Goal: Transaction & Acquisition: Purchase product/service

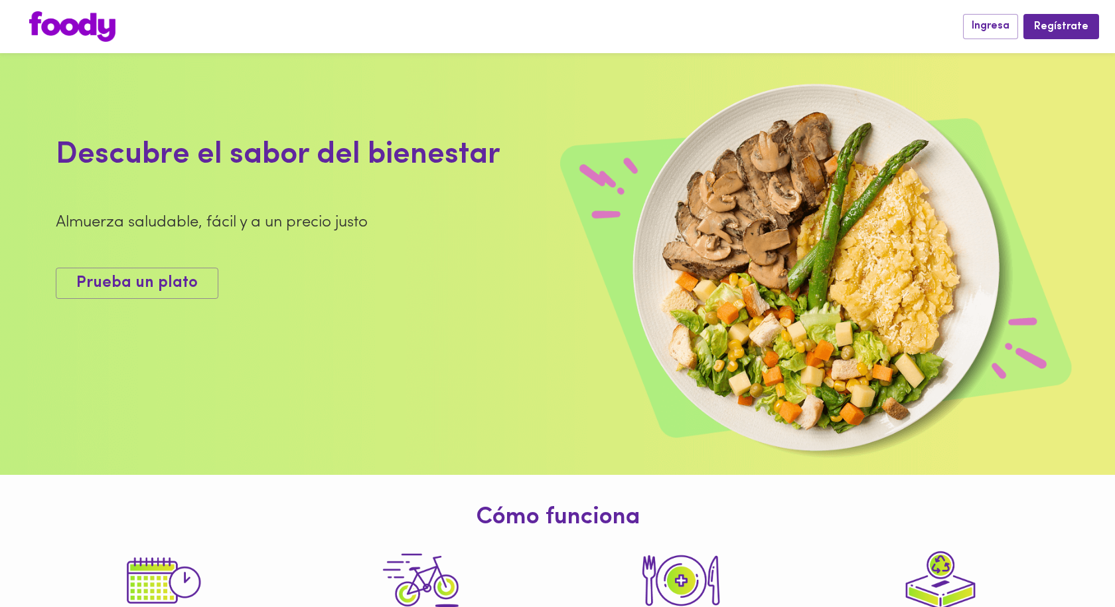
click at [1004, 13] on div "Ingresa Regístrate" at bounding box center [557, 26] width 1115 height 53
click at [999, 19] on button "Ingresa" at bounding box center [990, 26] width 55 height 25
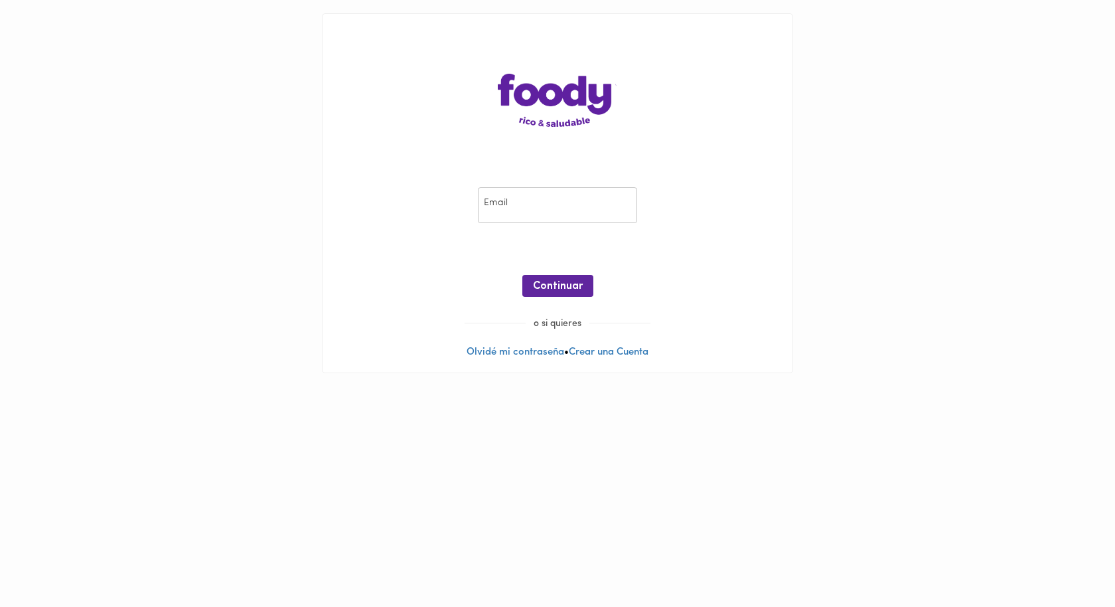
click at [540, 214] on input "email" at bounding box center [557, 205] width 159 height 37
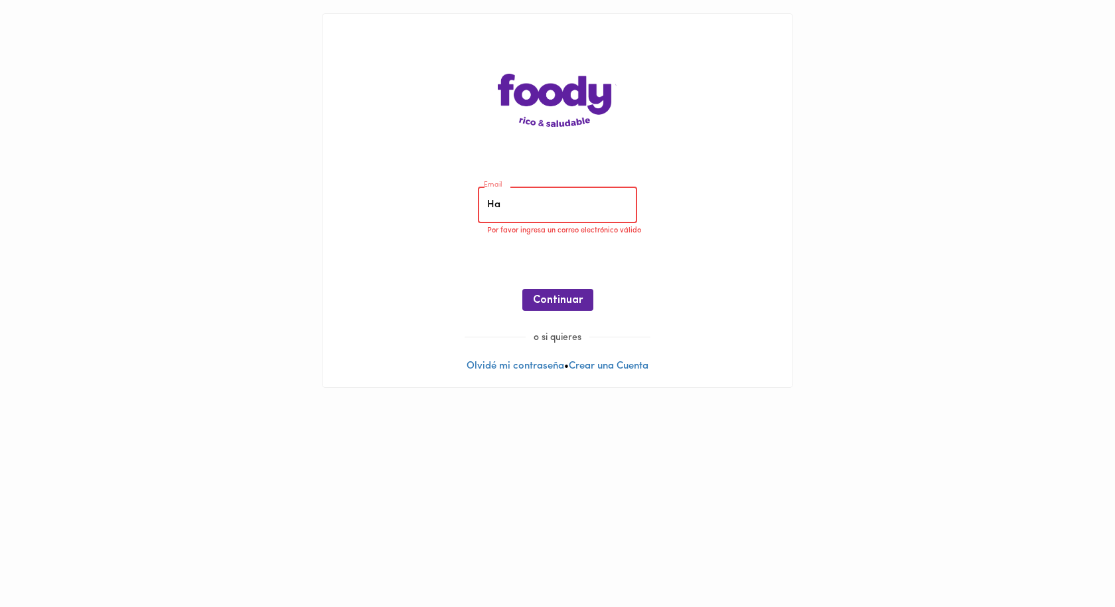
type input "H"
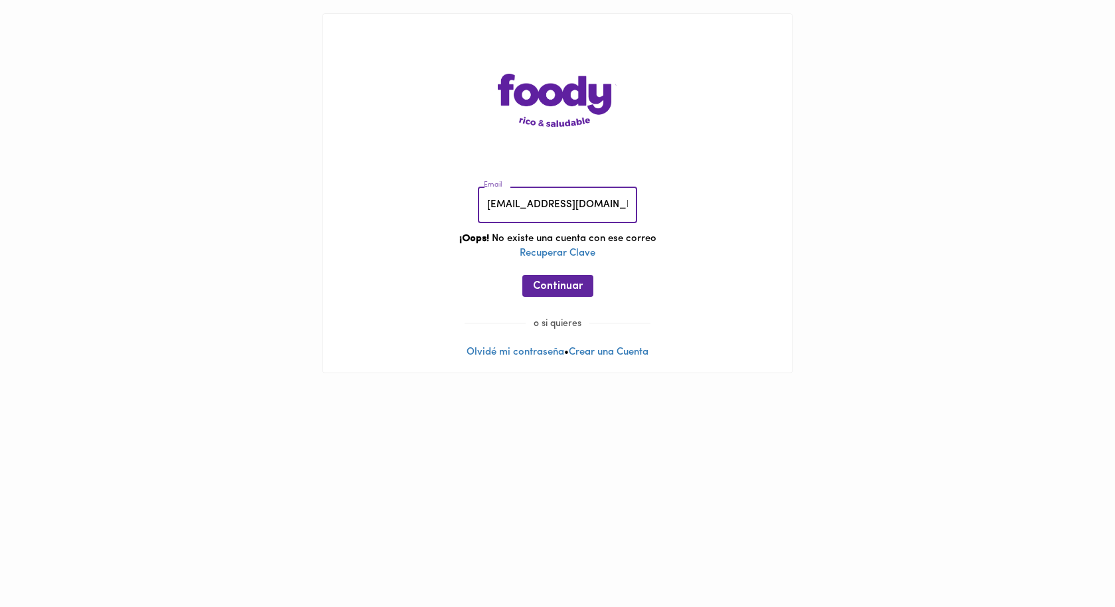
click at [542, 207] on input "[EMAIL_ADDRESS][DOMAIN_NAME]" at bounding box center [557, 205] width 159 height 37
type input "[PERSON_NAME][EMAIL_ADDRESS][PERSON_NAME][DOMAIN_NAME]"
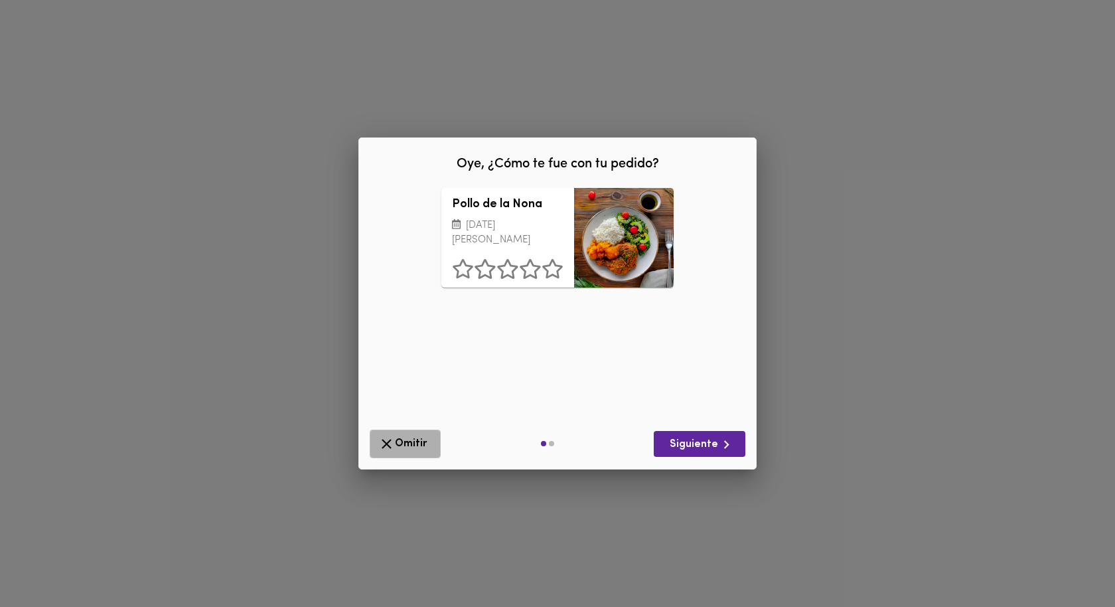
click at [402, 451] on span "Omitir" at bounding box center [405, 443] width 54 height 17
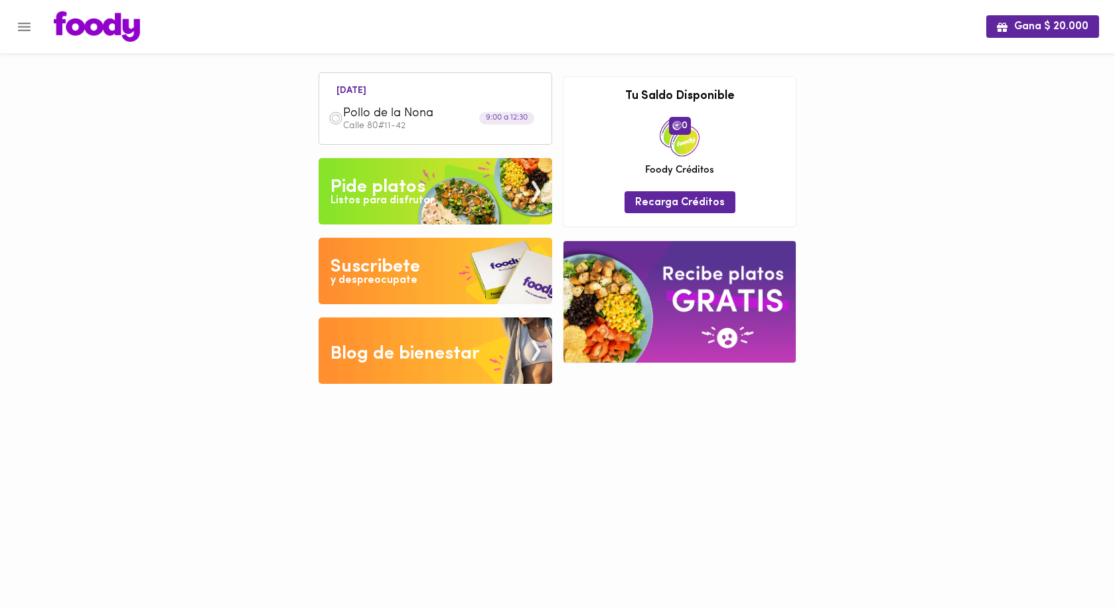
click at [387, 184] on div "Pide platos" at bounding box center [378, 187] width 95 height 27
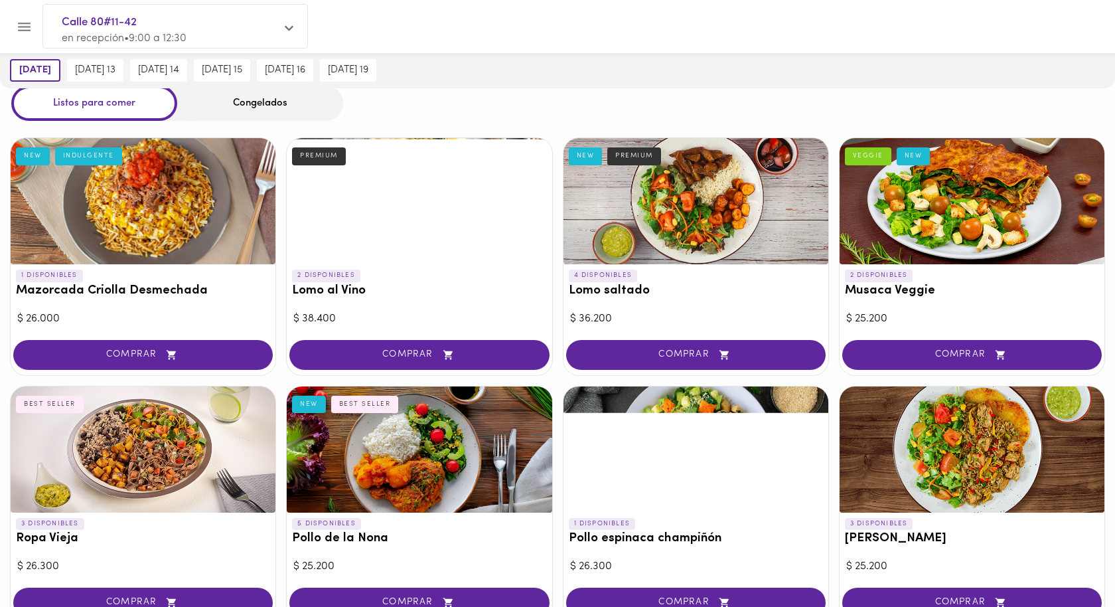
scroll to position [50, 0]
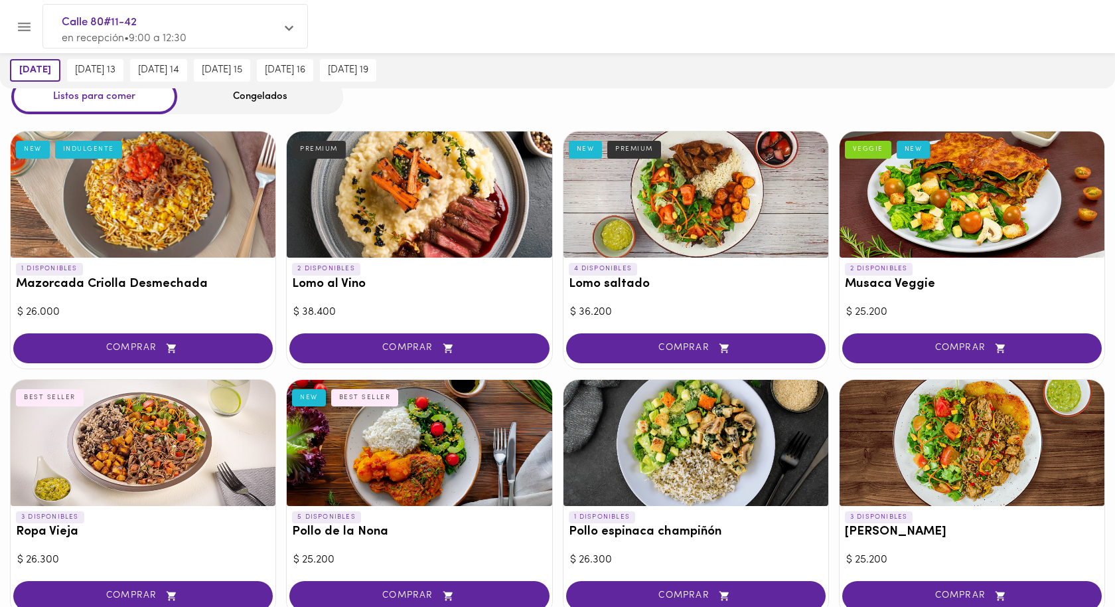
click at [627, 426] on div at bounding box center [696, 443] width 265 height 126
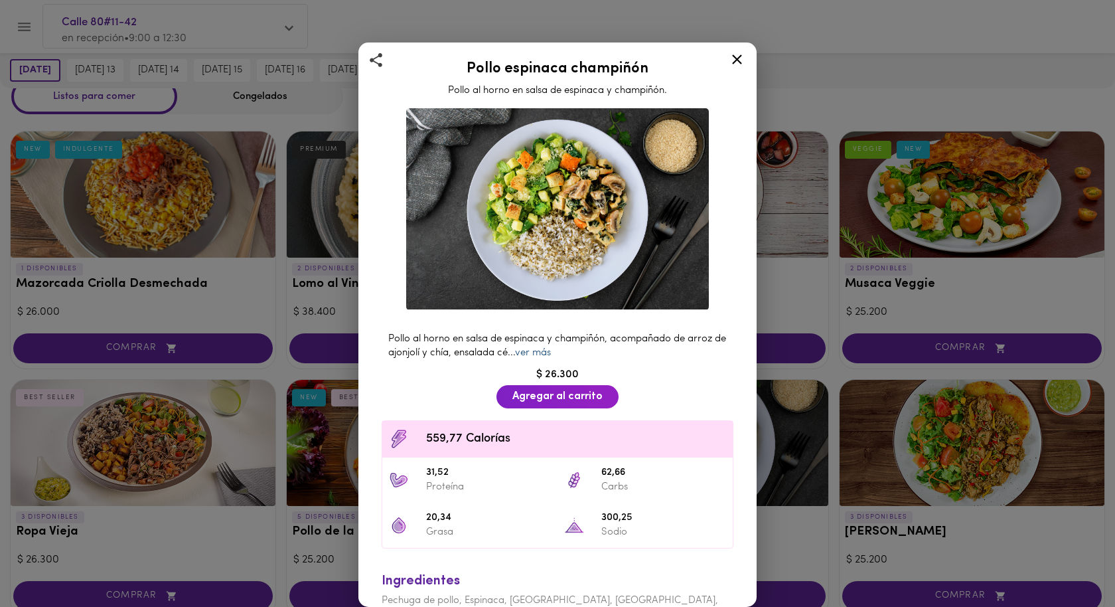
click at [551, 349] on link "ver más" at bounding box center [533, 353] width 36 height 10
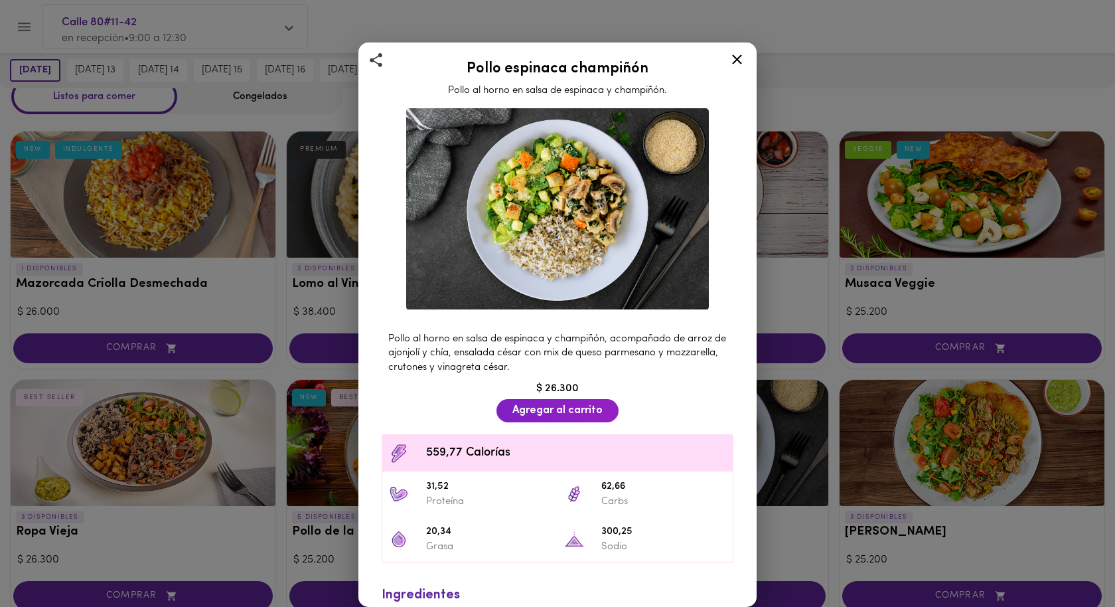
click at [734, 56] on icon at bounding box center [737, 59] width 10 height 10
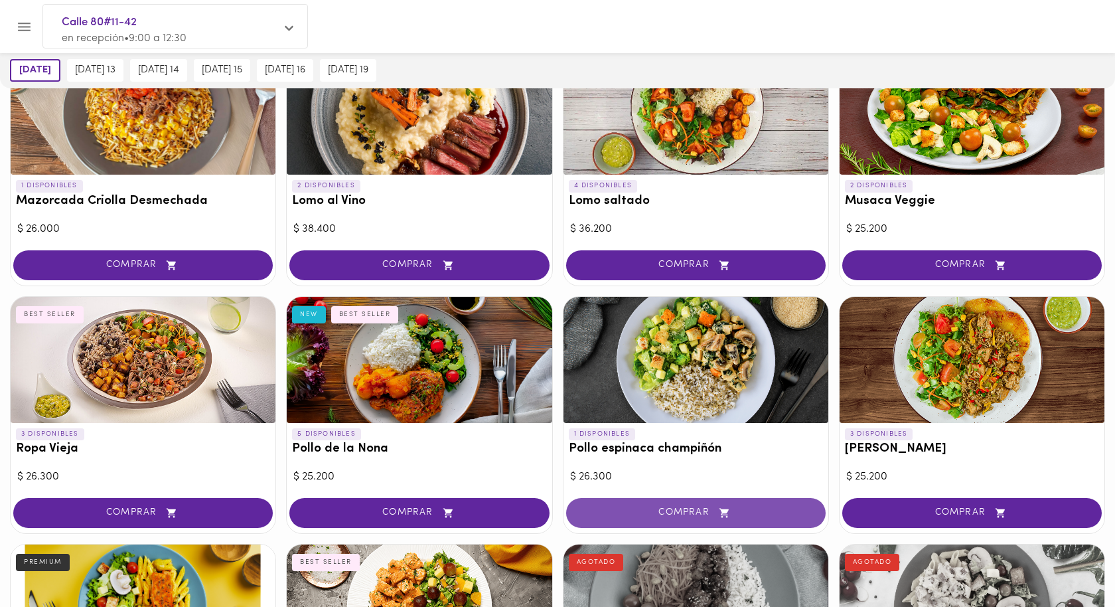
scroll to position [125, 0]
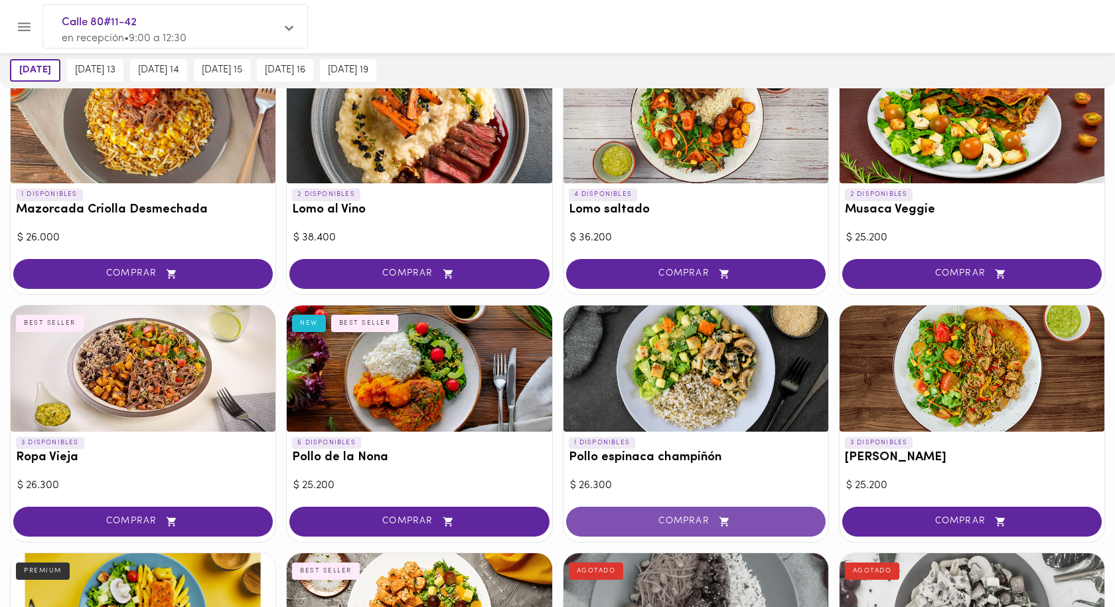
click at [633, 520] on span "COMPRAR" at bounding box center [696, 521] width 226 height 11
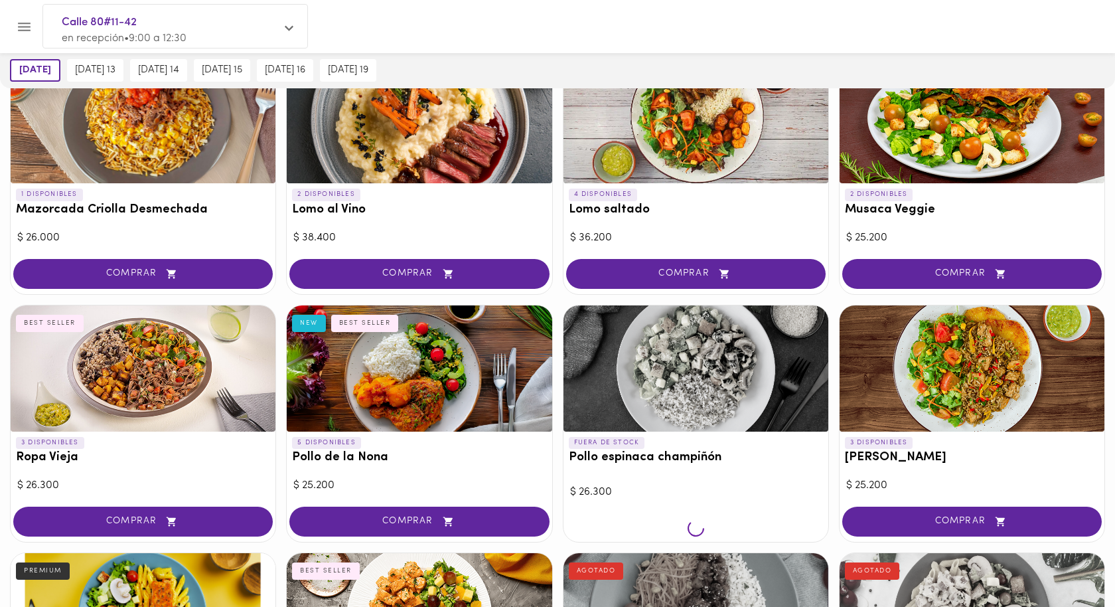
scroll to position [125, 0]
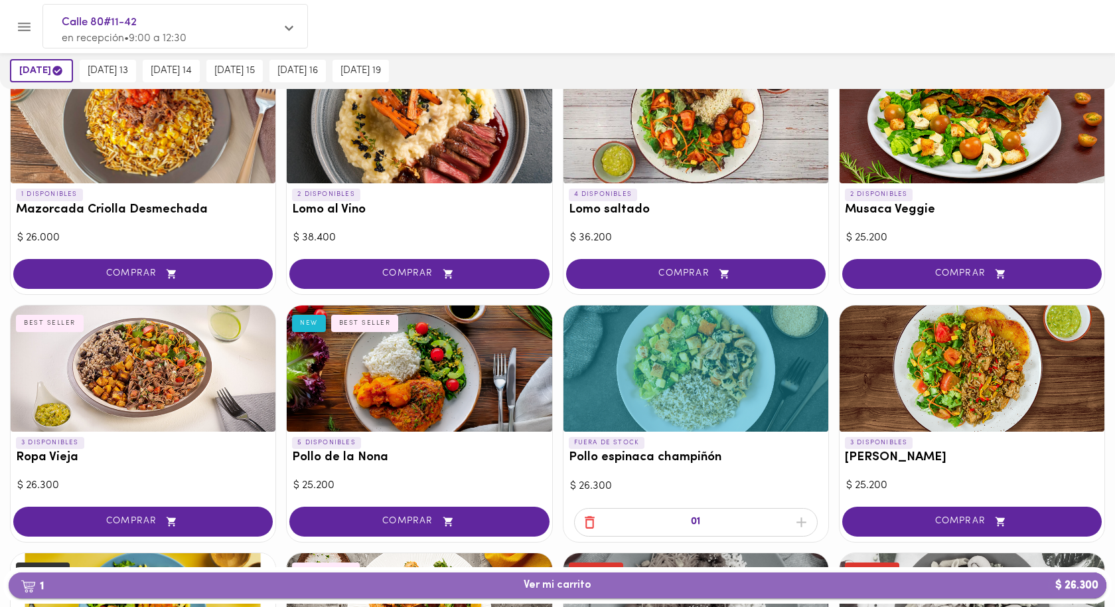
click at [459, 574] on button "1 Ver mi carrito $ 26.300" at bounding box center [558, 585] width 1098 height 26
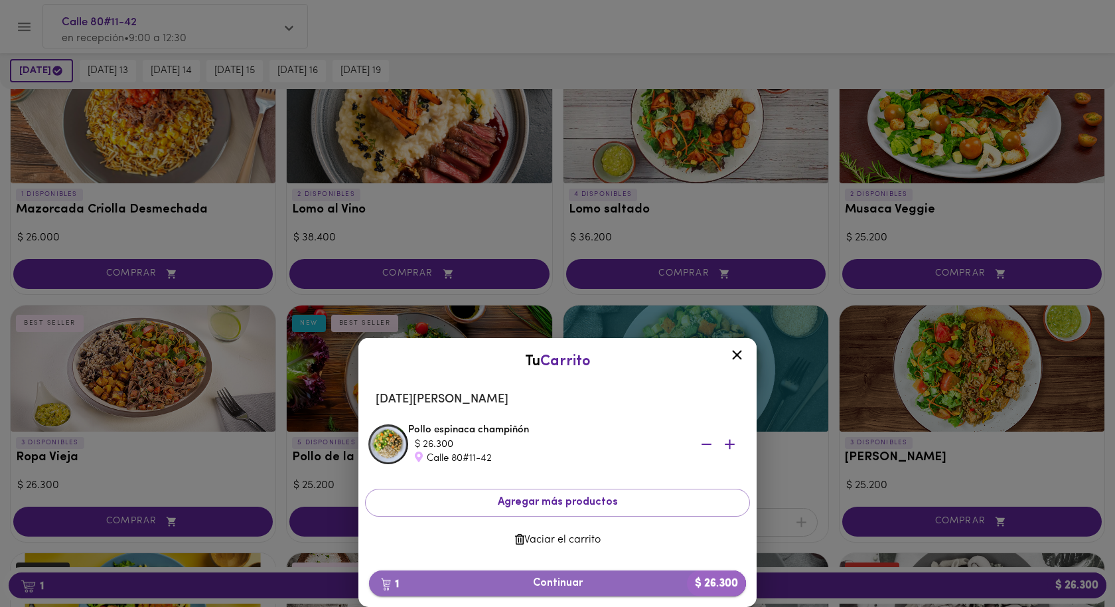
click at [498, 581] on span "1 Continuar $ 26.300" at bounding box center [558, 583] width 356 height 13
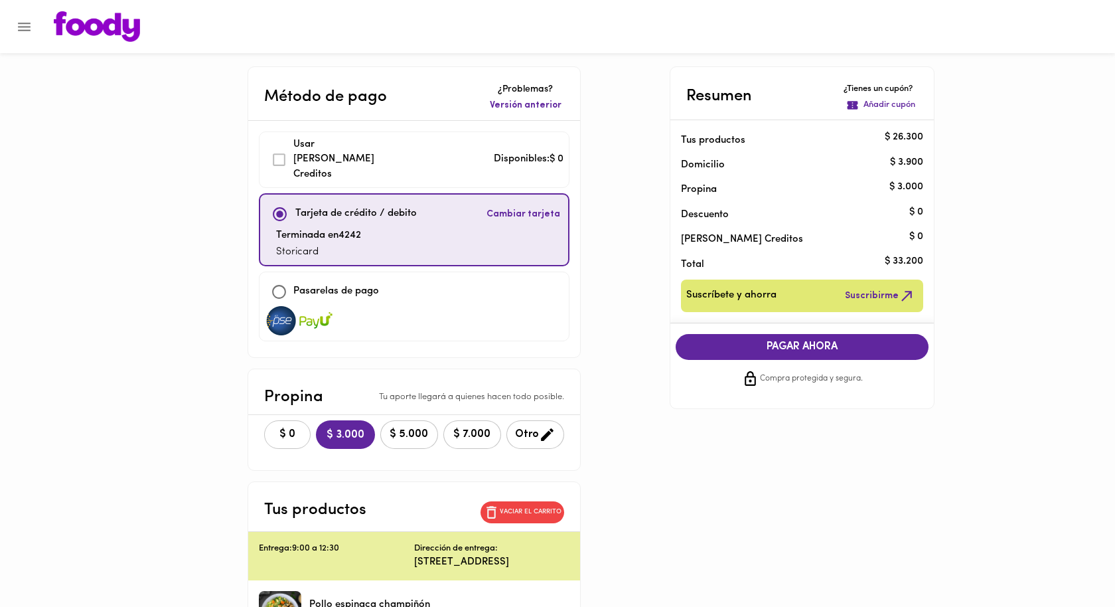
click at [277, 428] on span "$ 0" at bounding box center [287, 434] width 29 height 13
click at [747, 349] on span "PAGAR AHORA" at bounding box center [802, 347] width 227 height 13
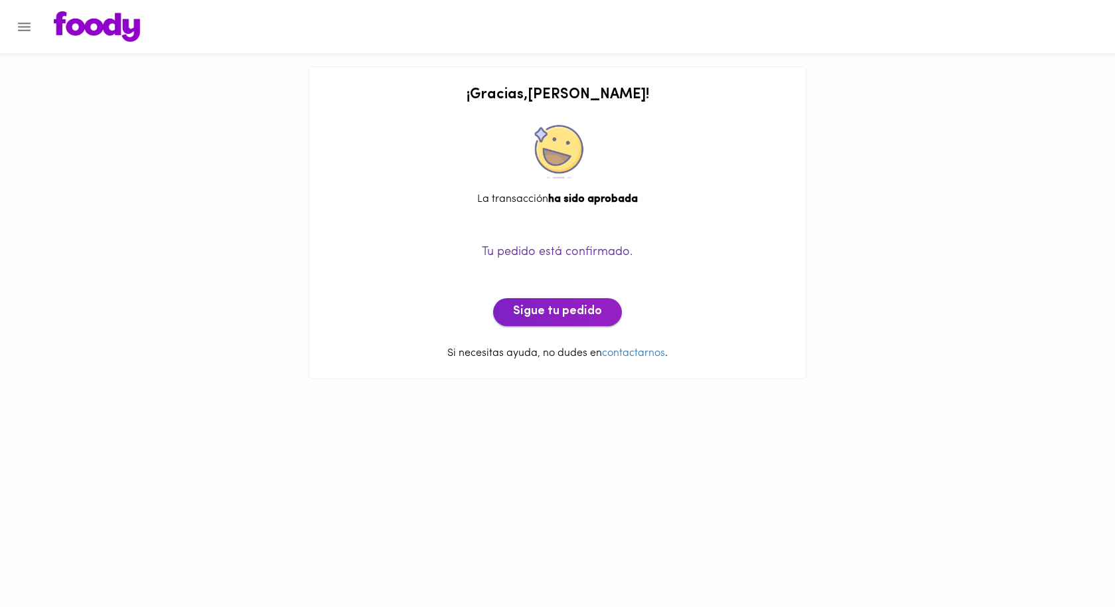
click at [550, 320] on button "Sigue tu pedido" at bounding box center [557, 312] width 129 height 28
